Goal: Find specific page/section: Find specific page/section

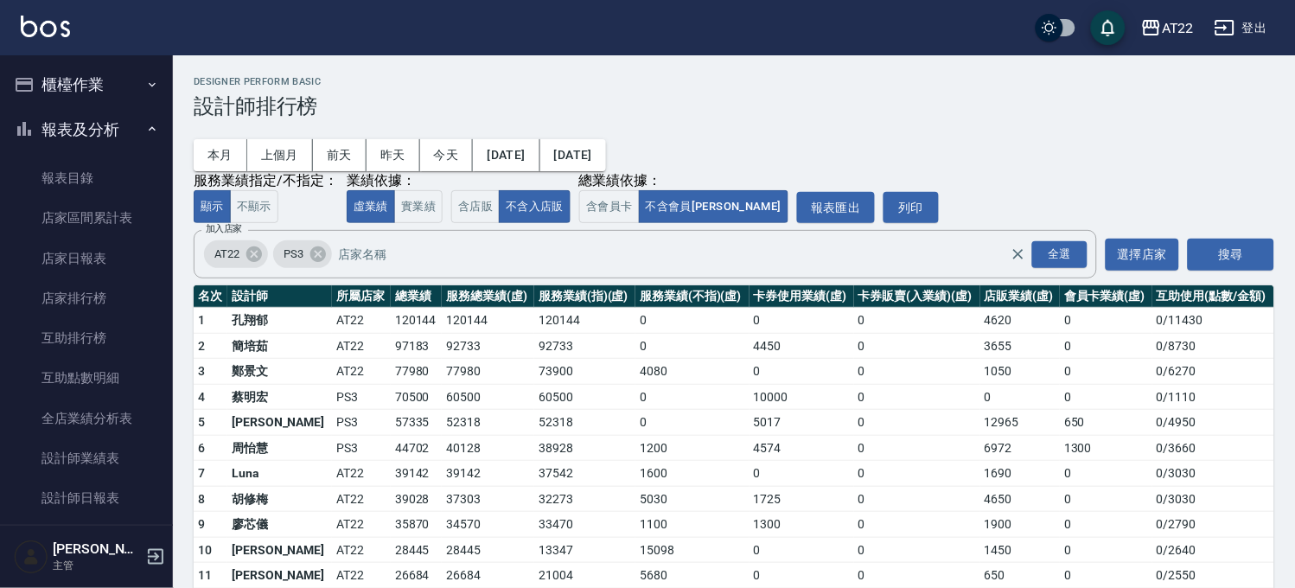
click at [128, 85] on button "櫃檯作業" at bounding box center [86, 84] width 159 height 45
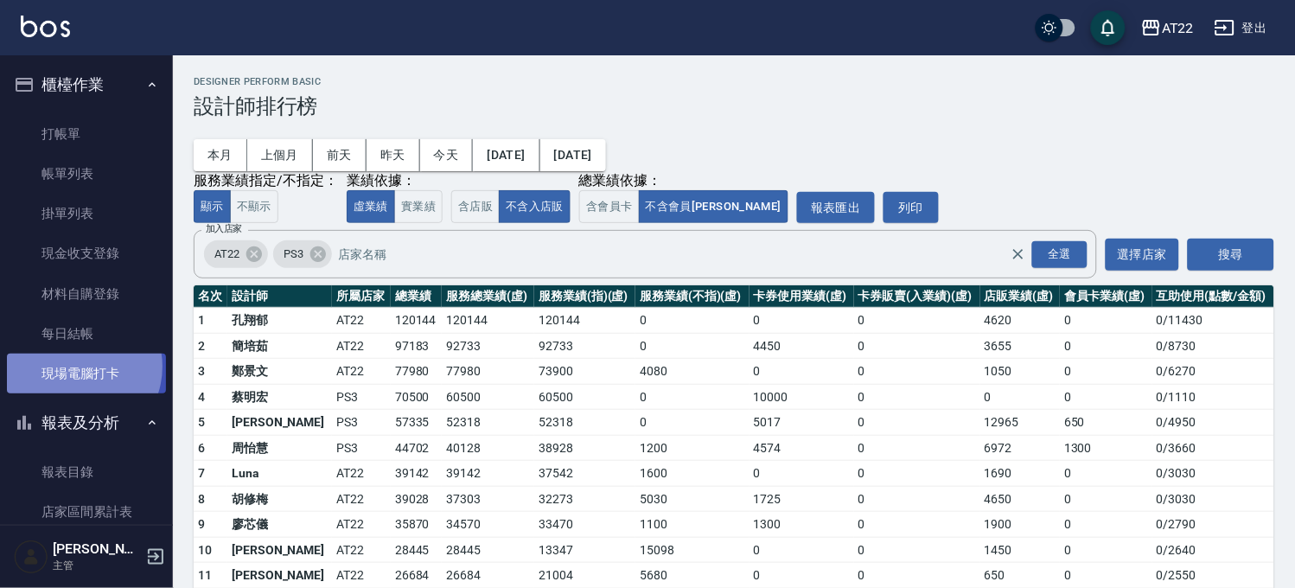
click at [74, 367] on link "現場電腦打卡" at bounding box center [86, 374] width 159 height 40
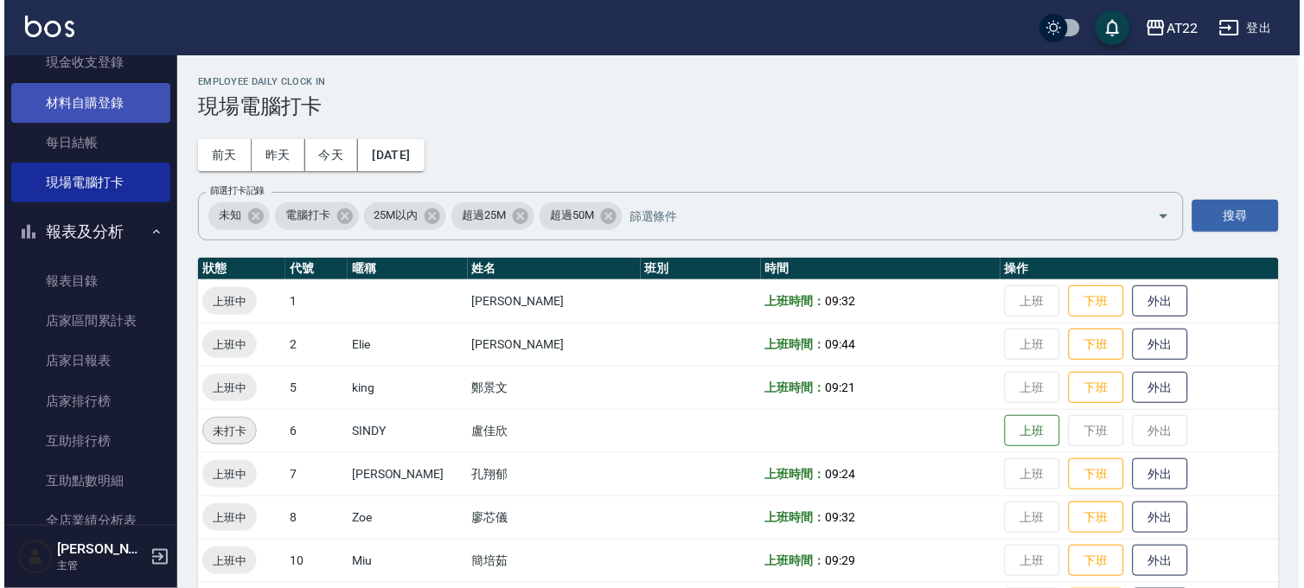
scroll to position [192, 0]
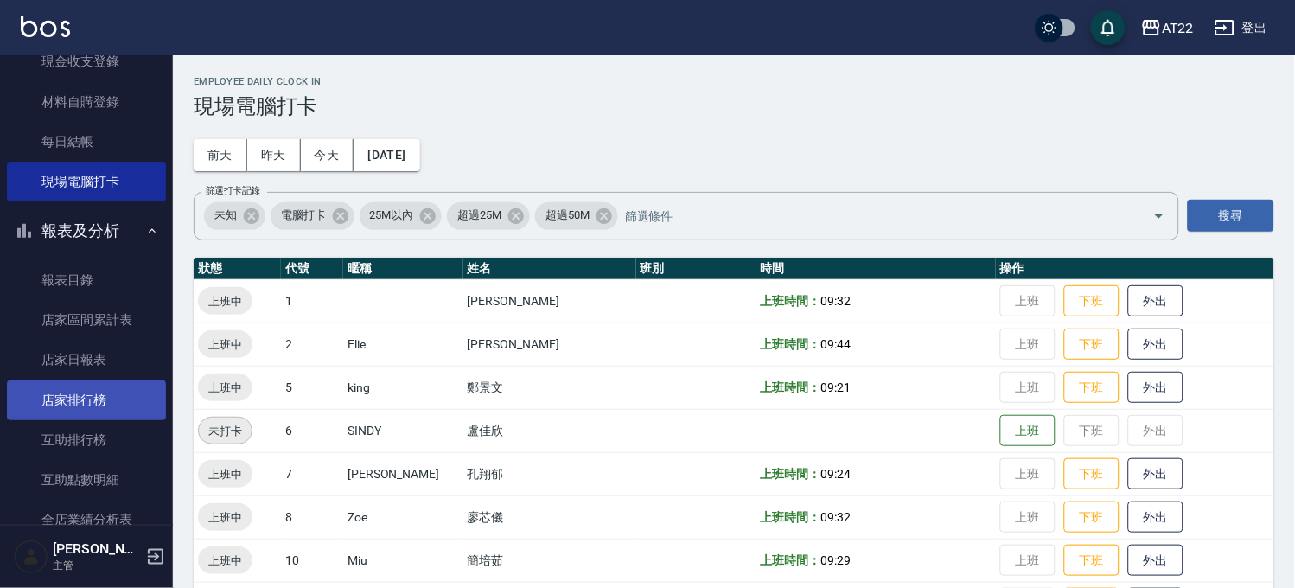
click at [93, 396] on link "店家排行榜" at bounding box center [86, 400] width 159 height 40
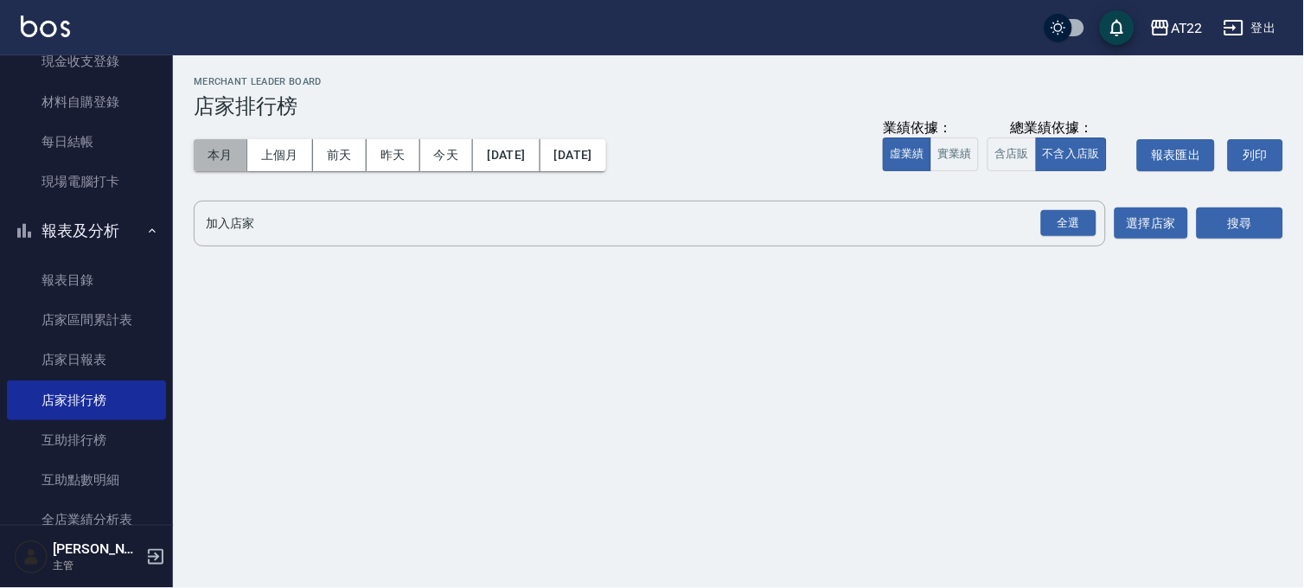
click at [210, 156] on button "本月" at bounding box center [221, 155] width 54 height 32
click at [1058, 230] on div "全選" at bounding box center [1068, 223] width 55 height 27
click at [1252, 222] on button "搜尋" at bounding box center [1240, 224] width 86 height 32
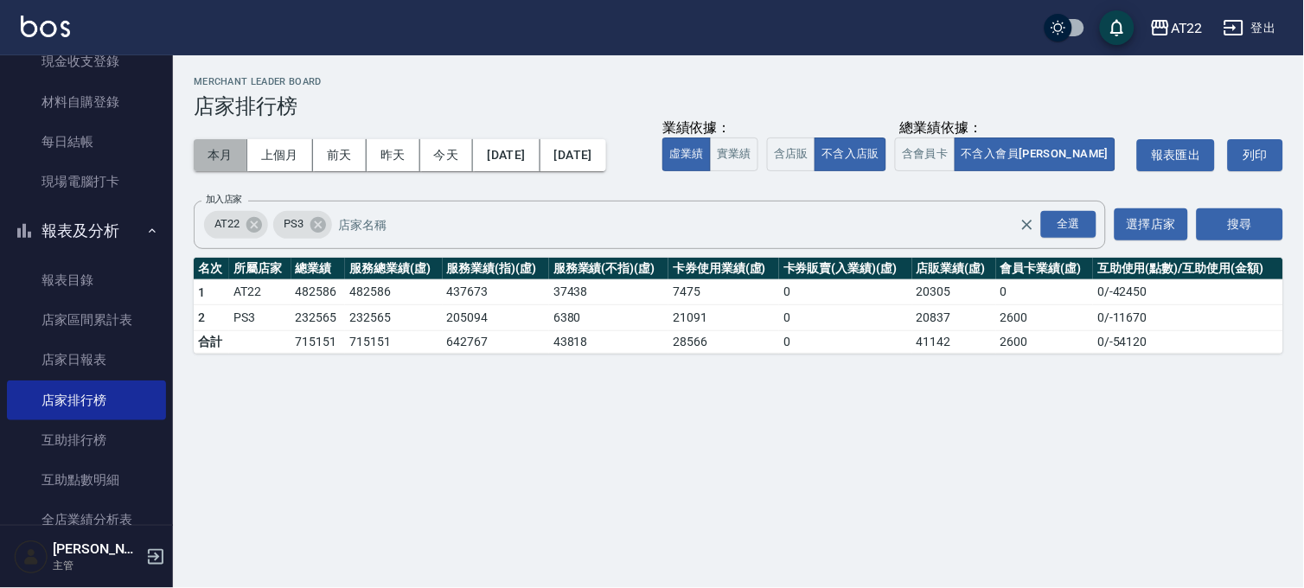
click at [211, 151] on button "本月" at bounding box center [221, 155] width 54 height 32
click at [1236, 220] on button "搜尋" at bounding box center [1240, 224] width 86 height 32
click at [214, 156] on button "本月" at bounding box center [221, 155] width 54 height 32
